Goal: Task Accomplishment & Management: Manage account settings

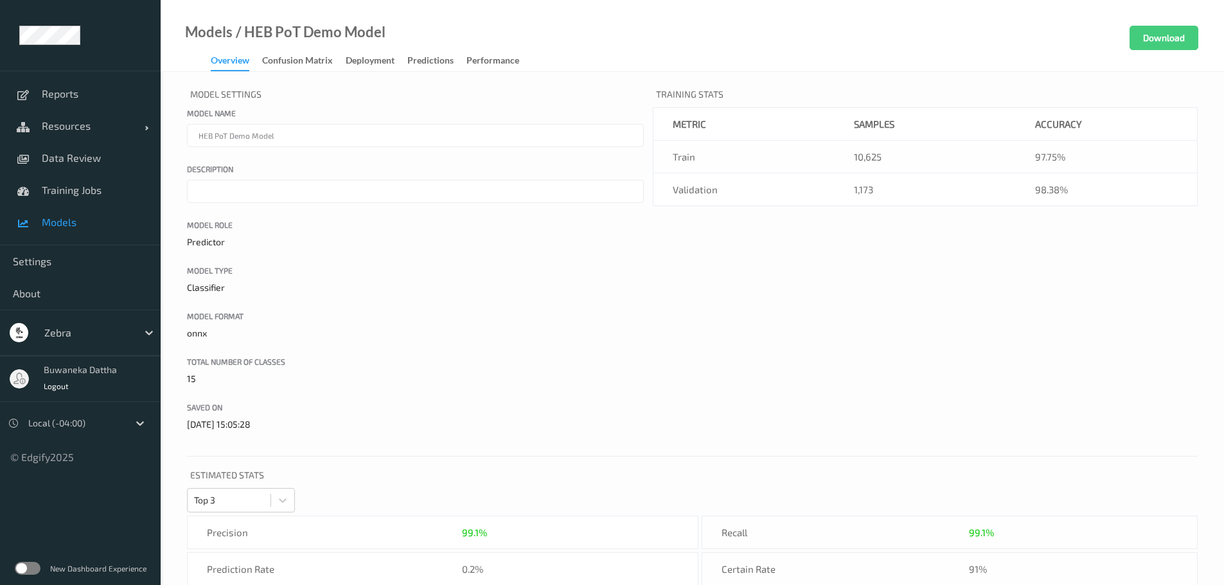
click at [34, 562] on label at bounding box center [28, 568] width 26 height 13
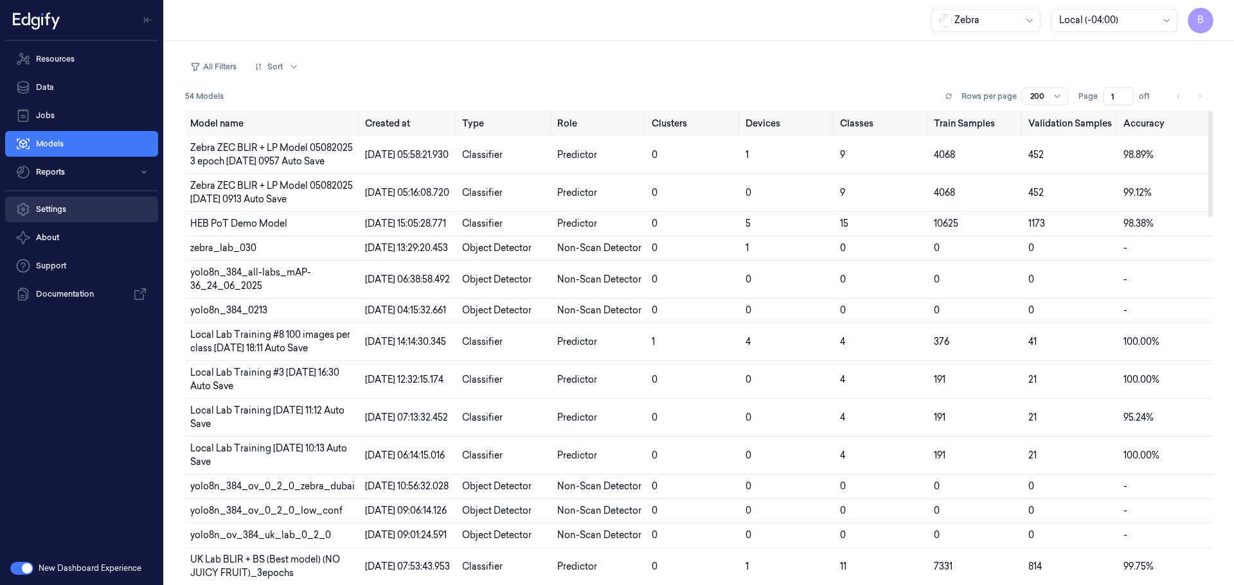
click at [60, 205] on link "Settings" at bounding box center [81, 210] width 153 height 26
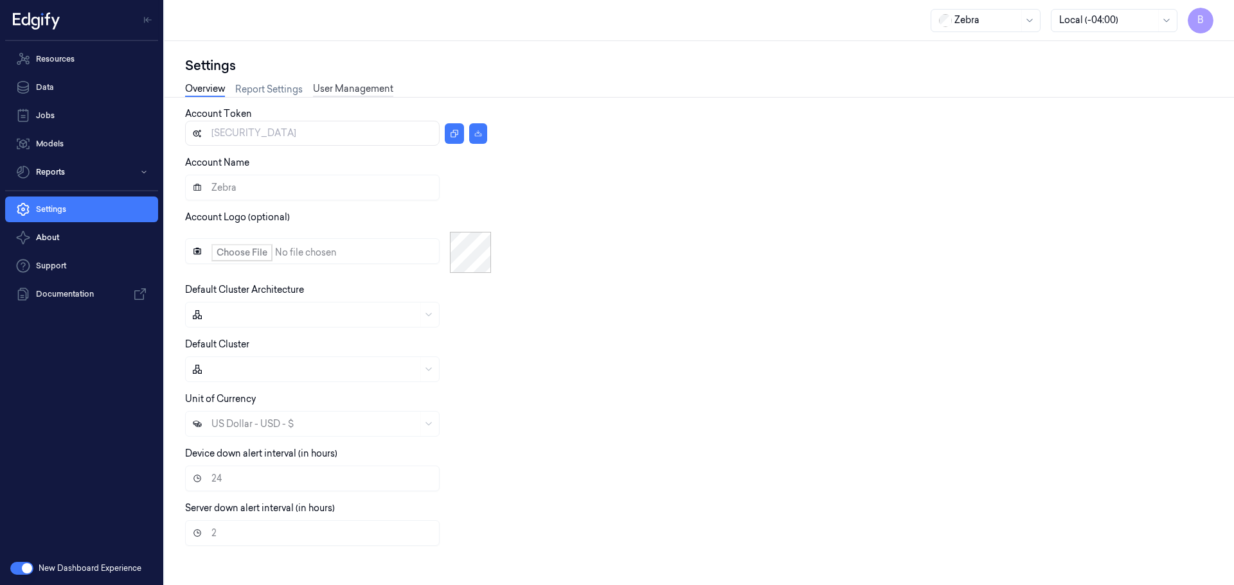
click at [376, 87] on link "User Management" at bounding box center [353, 89] width 80 height 15
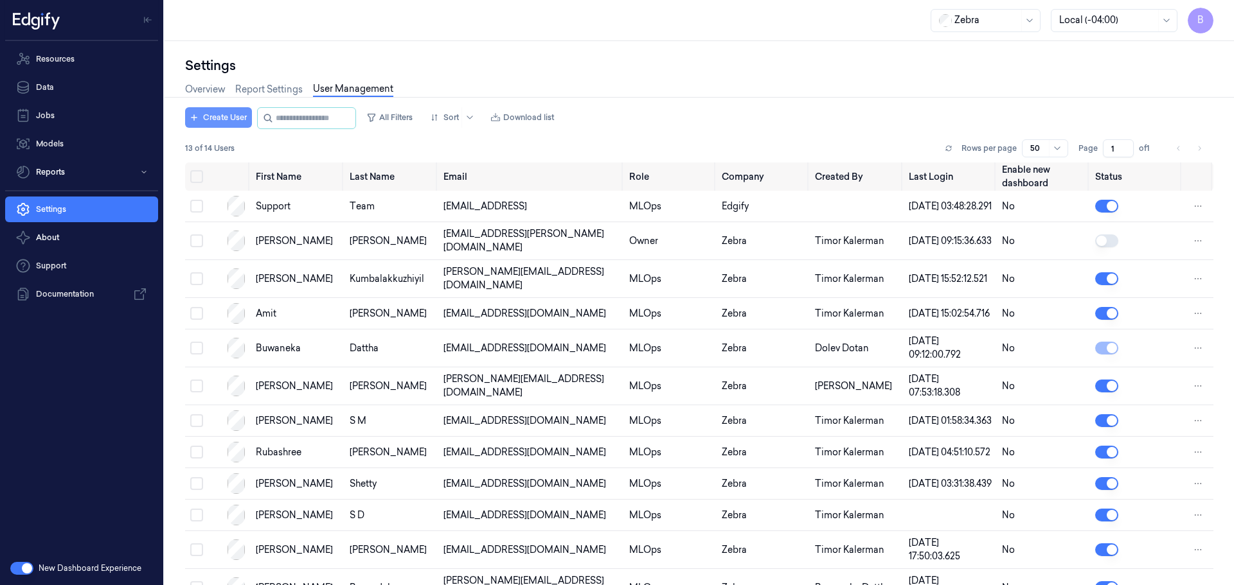
click at [191, 120] on icon "button" at bounding box center [194, 118] width 8 height 8
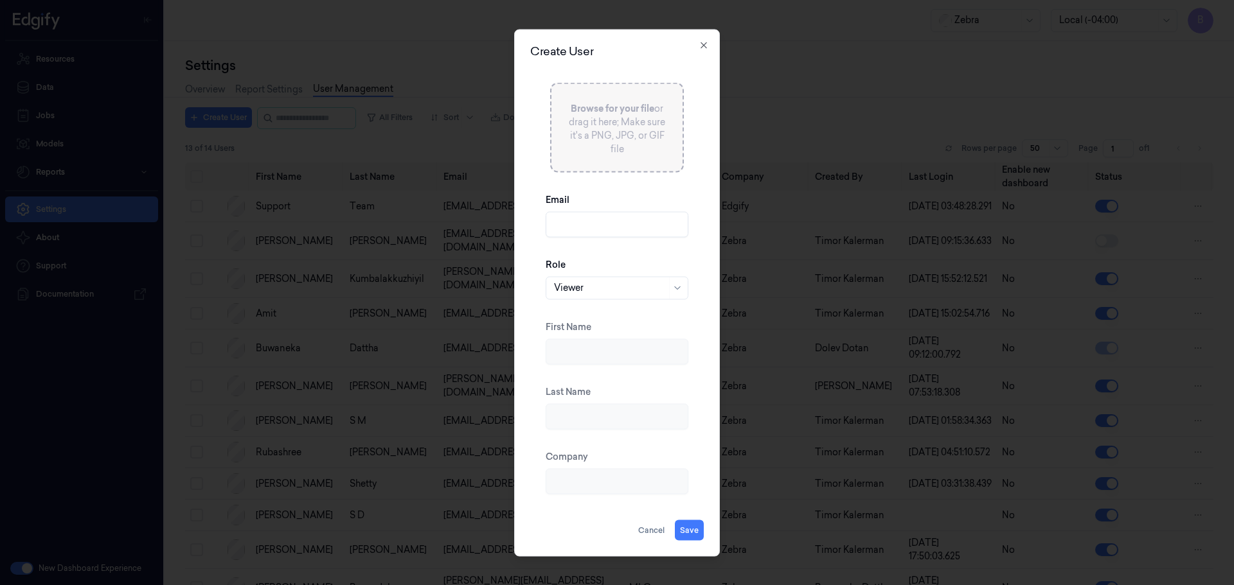
click at [564, 217] on input "Email" at bounding box center [617, 224] width 143 height 26
click at [576, 224] on input "Email" at bounding box center [617, 224] width 143 height 26
paste input "j.glen.rockford@zebra.com"
type input "j.glen.rockford@zebra.com"
click at [683, 517] on div "Browse for your file or drag it here; Make sure it's a PNG, JPG, or GIF file Em…" at bounding box center [617, 288] width 174 height 463
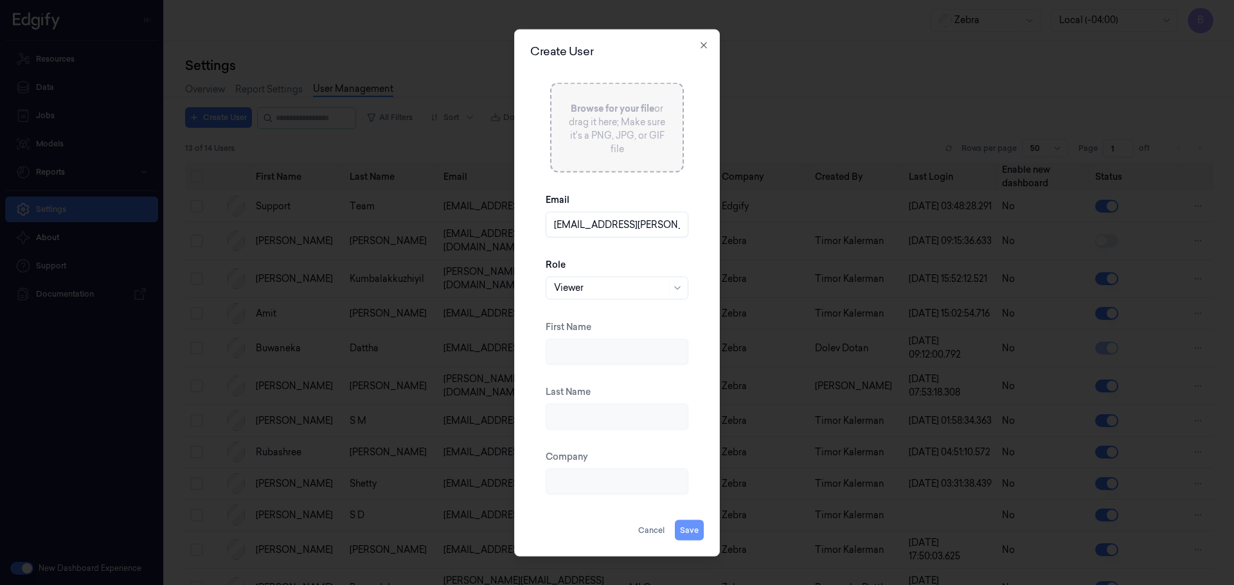
click at [690, 525] on button "Save" at bounding box center [689, 530] width 29 height 21
click at [605, 414] on input "Last Name" at bounding box center [617, 417] width 143 height 26
paste input "j.glen.rockford@zebra.com"
drag, startPoint x: 661, startPoint y: 417, endPoint x: 476, endPoint y: 414, distance: 185.8
click at [476, 416] on body "B Resources Data Jobs Models Reports Settings About Support Documentation New D…" at bounding box center [617, 292] width 1234 height 585
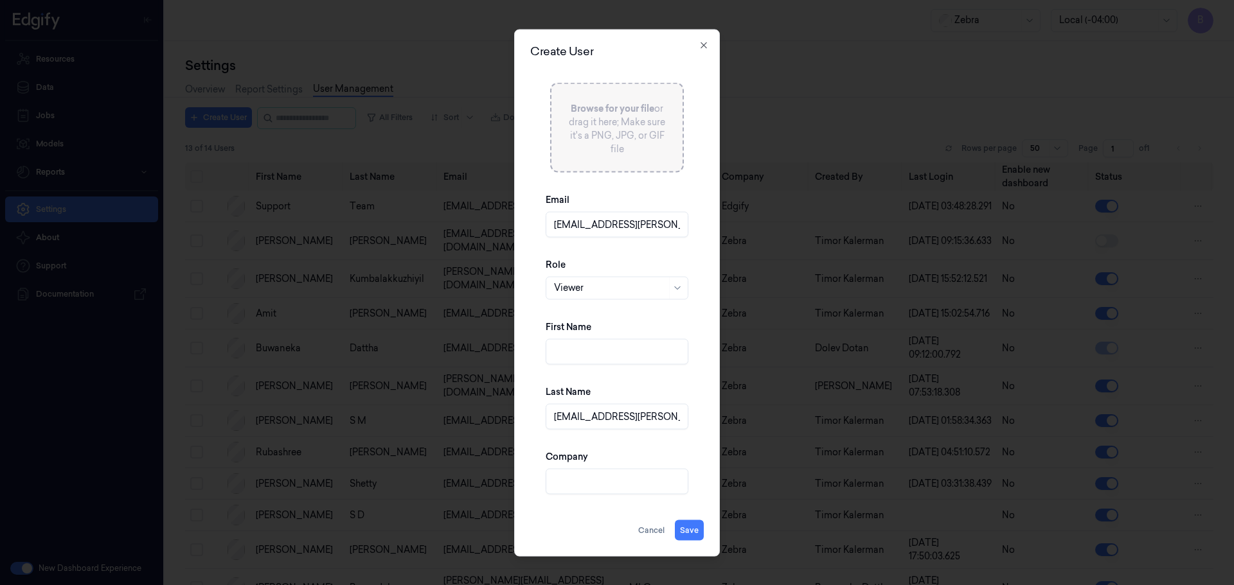
drag, startPoint x: 676, startPoint y: 414, endPoint x: 334, endPoint y: 417, distance: 342.6
click at [334, 417] on body "B Resources Data Jobs Models Reports Settings About Support Documentation New D…" at bounding box center [617, 292] width 1234 height 585
paste input "Rockford"
type input "Rockford"
click at [592, 352] on input "First Name" at bounding box center [617, 352] width 143 height 26
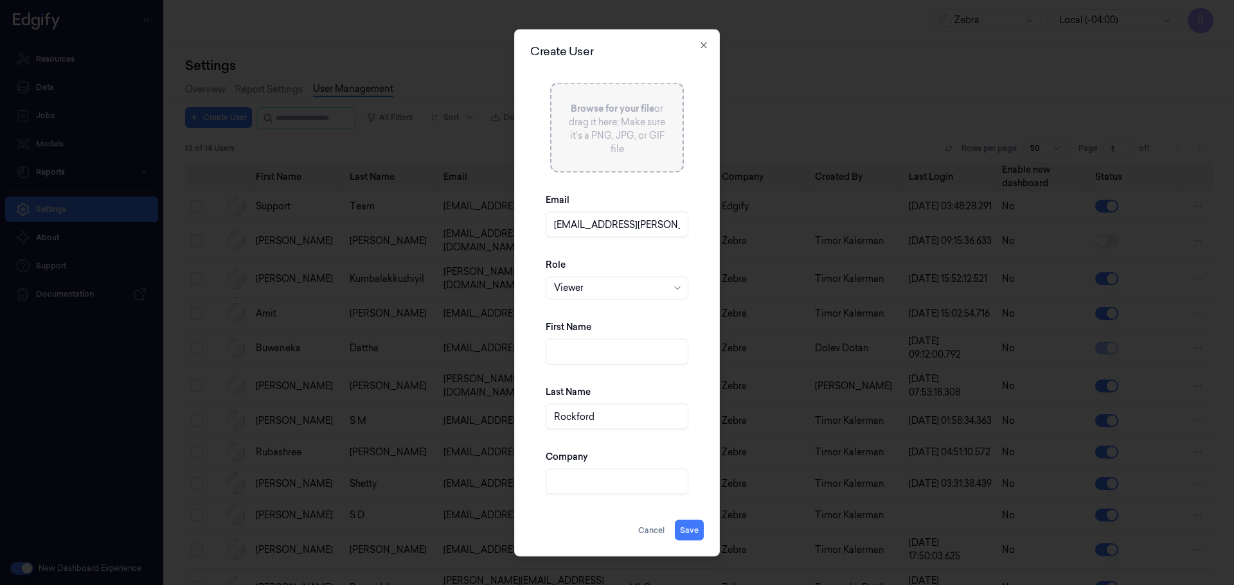
paste input "Glen (John)"
type input "Glen (John)"
click at [626, 483] on input "Company" at bounding box center [617, 482] width 143 height 26
type input "Zebra"
click at [688, 530] on button "Save" at bounding box center [689, 530] width 29 height 21
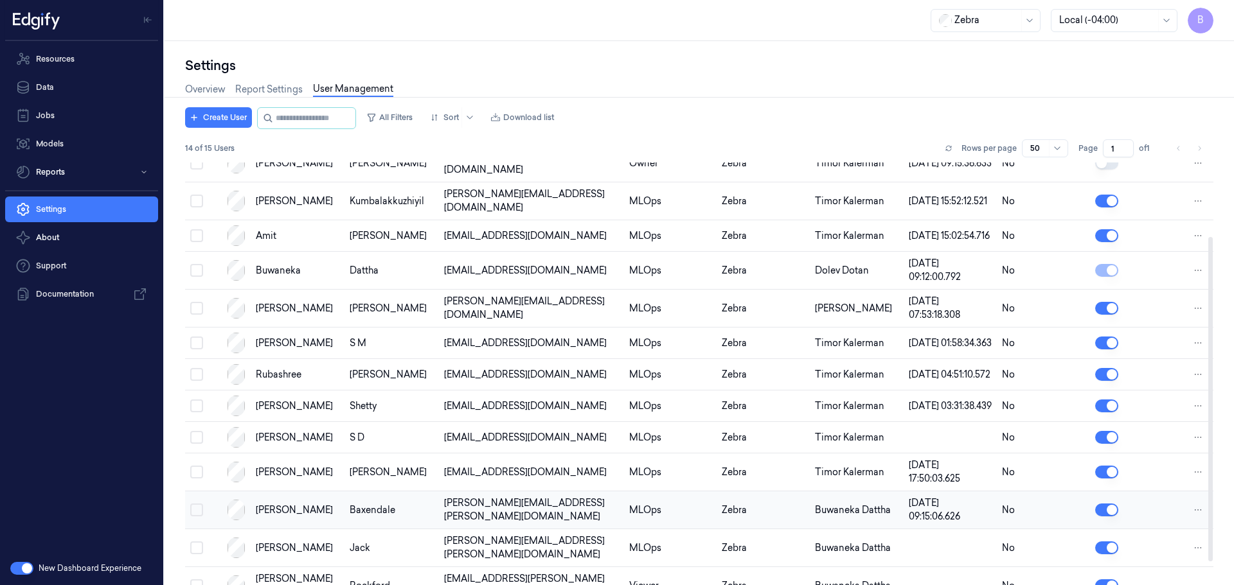
scroll to position [127, 0]
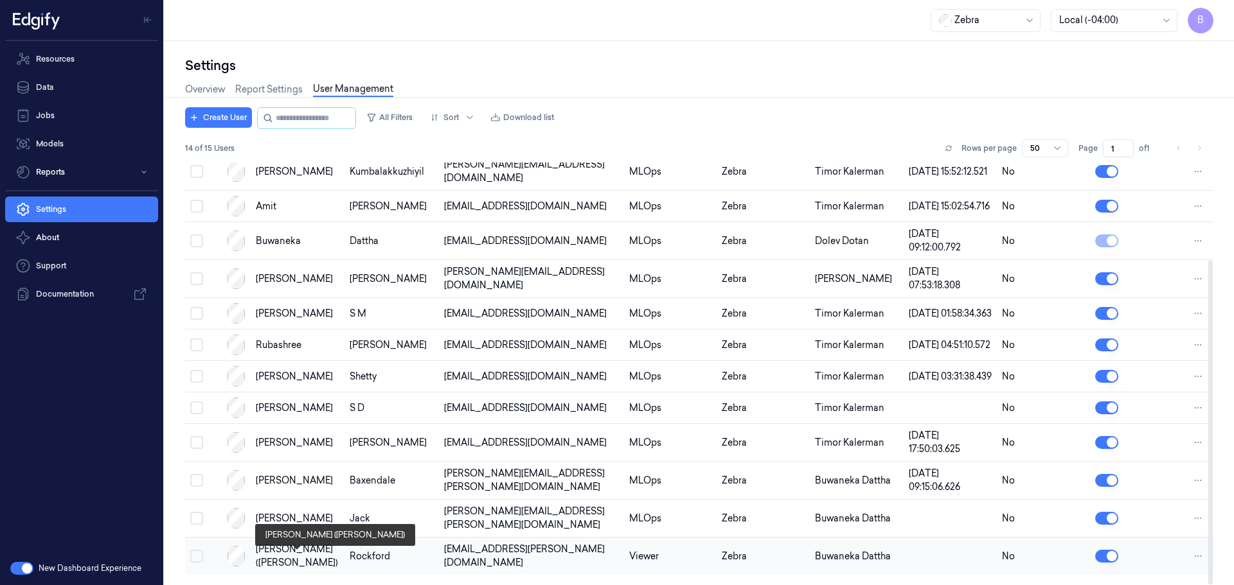
click at [271, 555] on div "Glen (John)" at bounding box center [298, 556] width 84 height 27
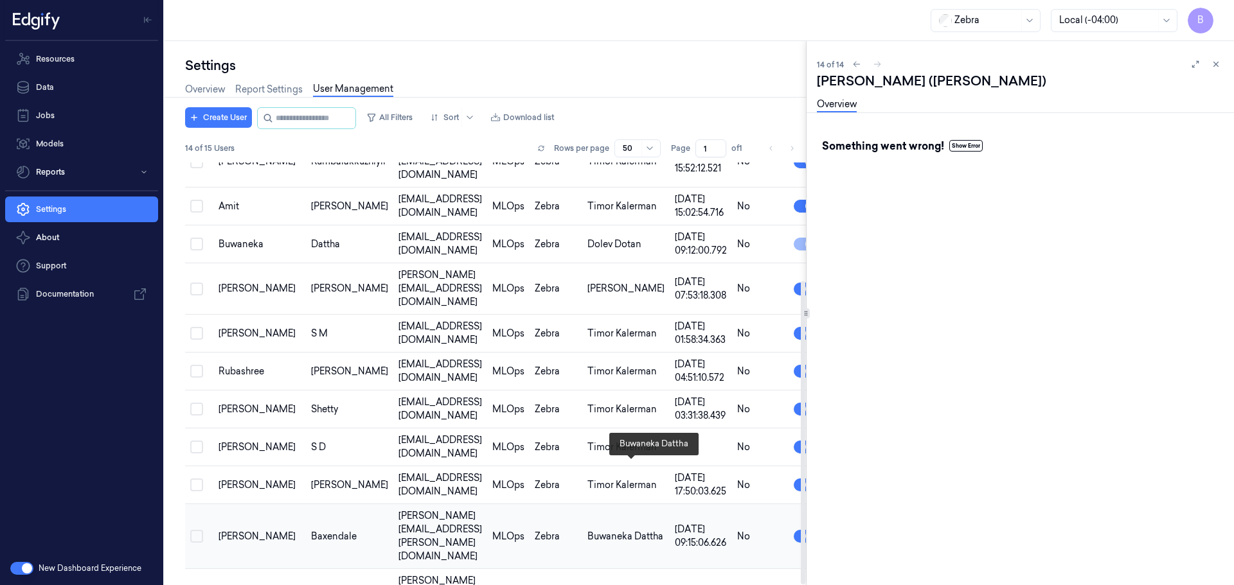
scroll to position [165, 0]
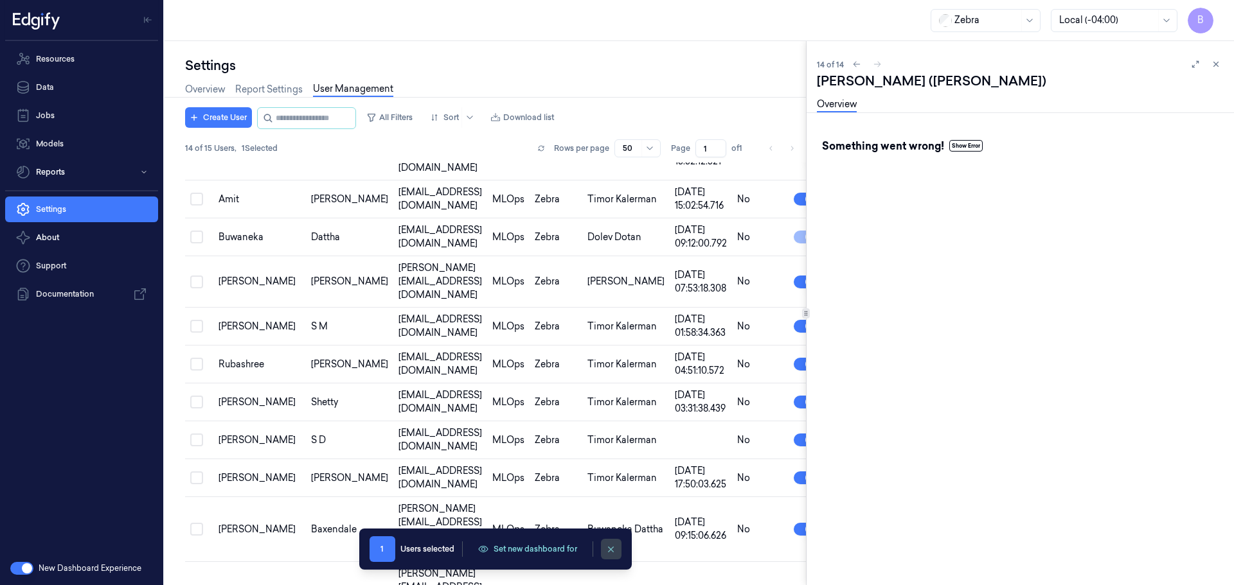
click at [614, 551] on icon "clearSelection" at bounding box center [611, 550] width 10 height 10
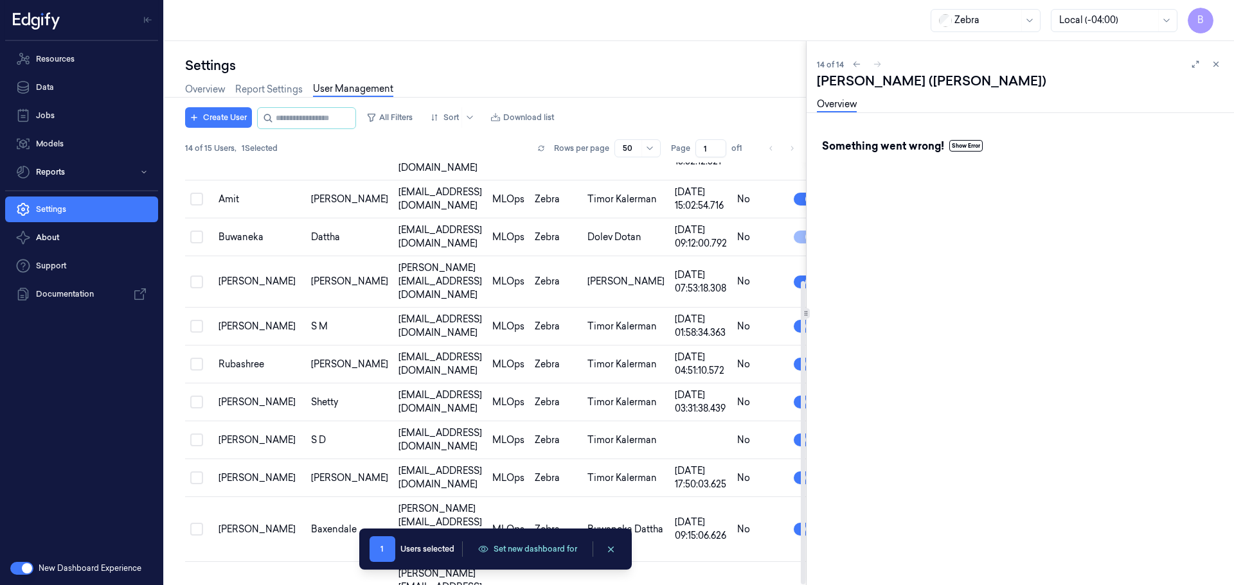
click at [380, 552] on span "1" at bounding box center [383, 550] width 26 height 26
click at [427, 544] on div "Users selected" at bounding box center [427, 550] width 54 height 12
click at [1217, 66] on icon at bounding box center [1215, 64] width 9 height 9
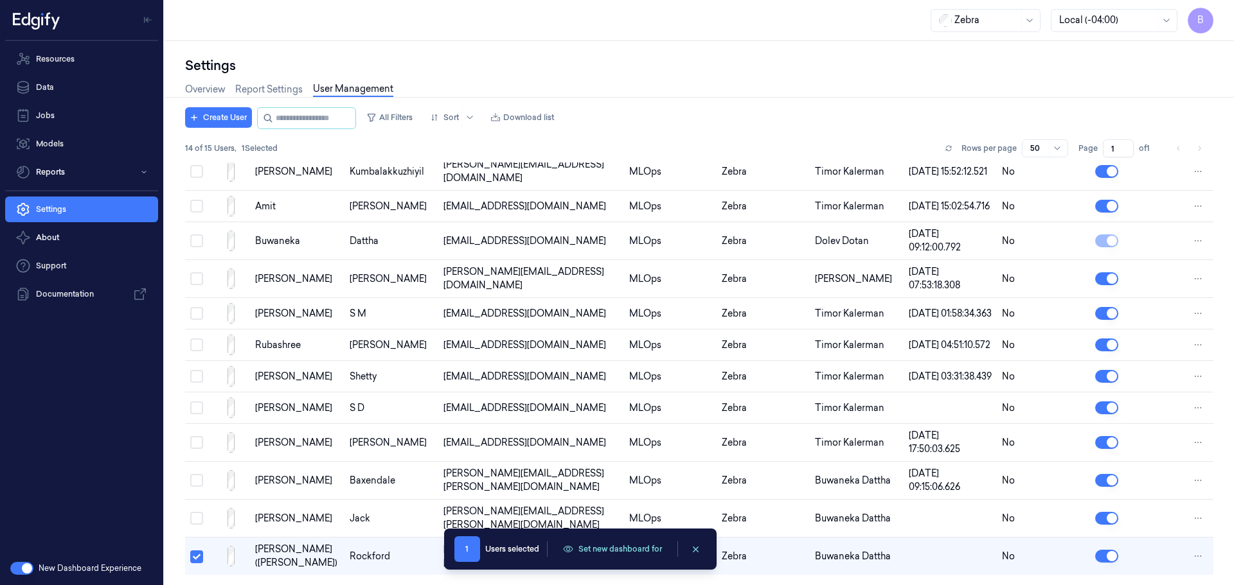
scroll to position [127, 0]
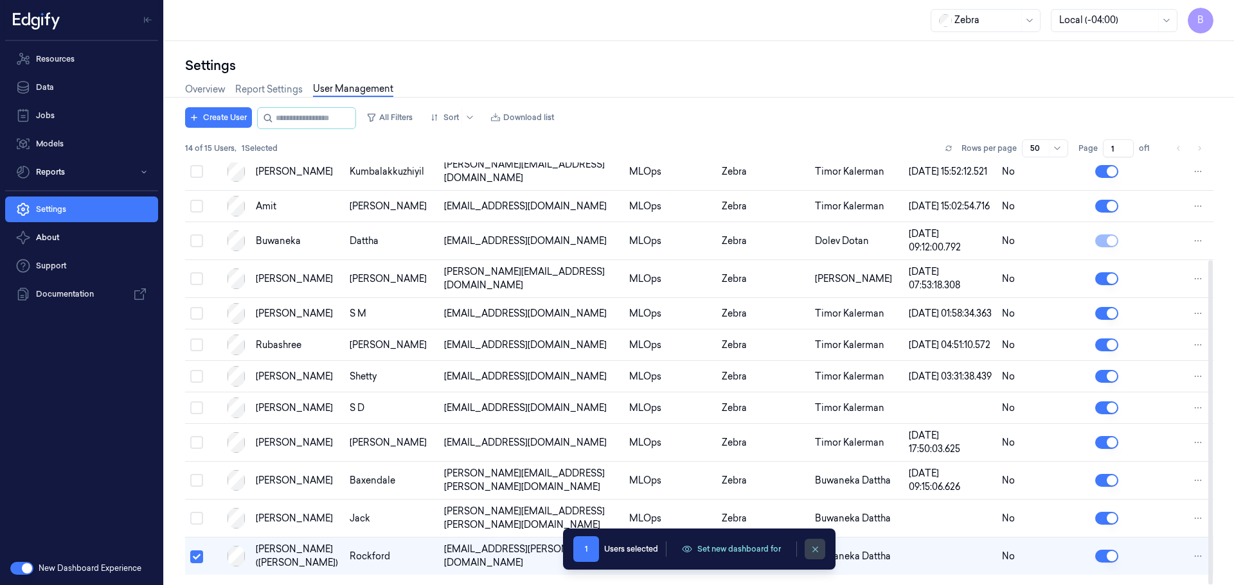
click at [813, 550] on icon "clearSelection" at bounding box center [815, 550] width 10 height 10
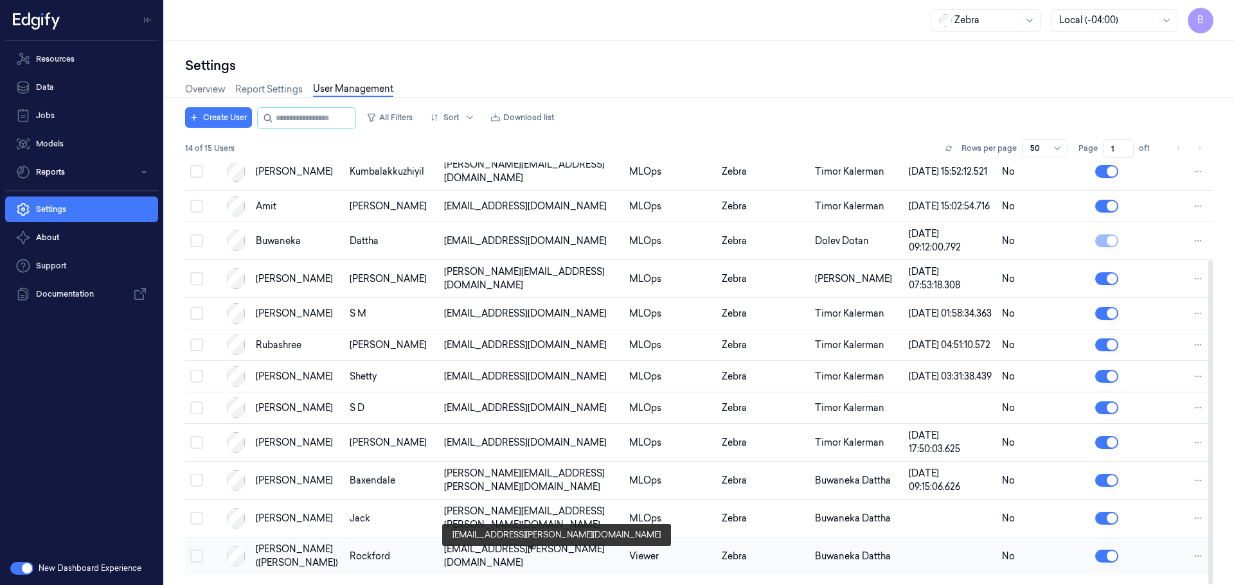
click at [548, 562] on div "j.glen.rockford@zebra.com" at bounding box center [531, 556] width 175 height 27
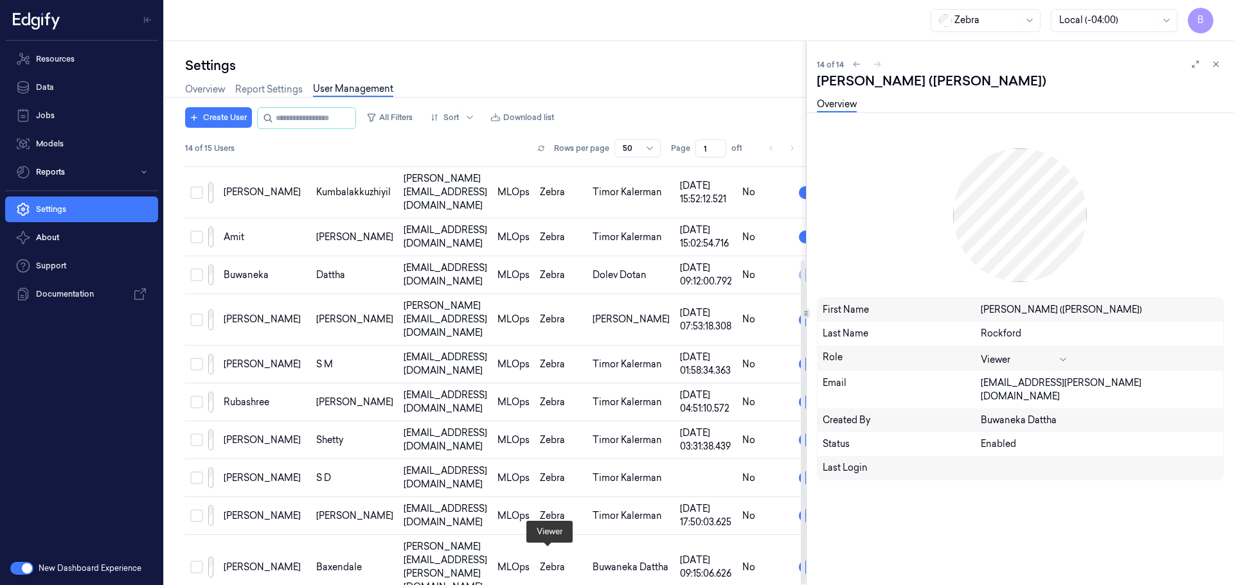
scroll to position [165, 0]
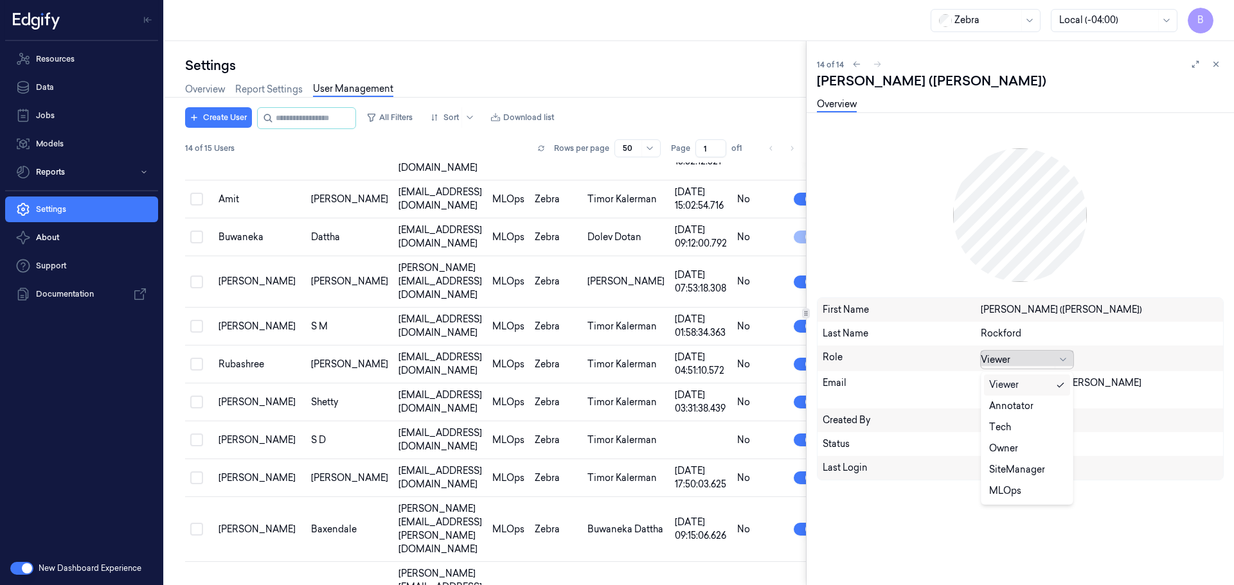
click at [1026, 355] on div at bounding box center [1016, 359] width 71 height 13
click at [1026, 488] on div "MLOps" at bounding box center [1027, 491] width 76 height 13
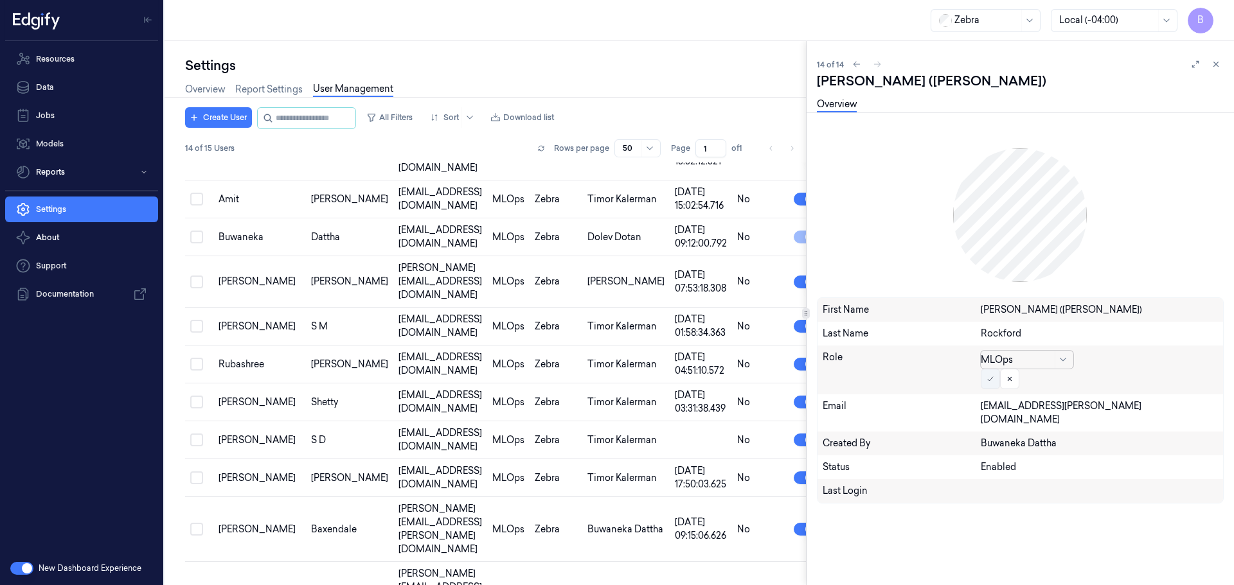
click at [988, 380] on icon at bounding box center [990, 379] width 5 height 4
